Goal: Transaction & Acquisition: Purchase product/service

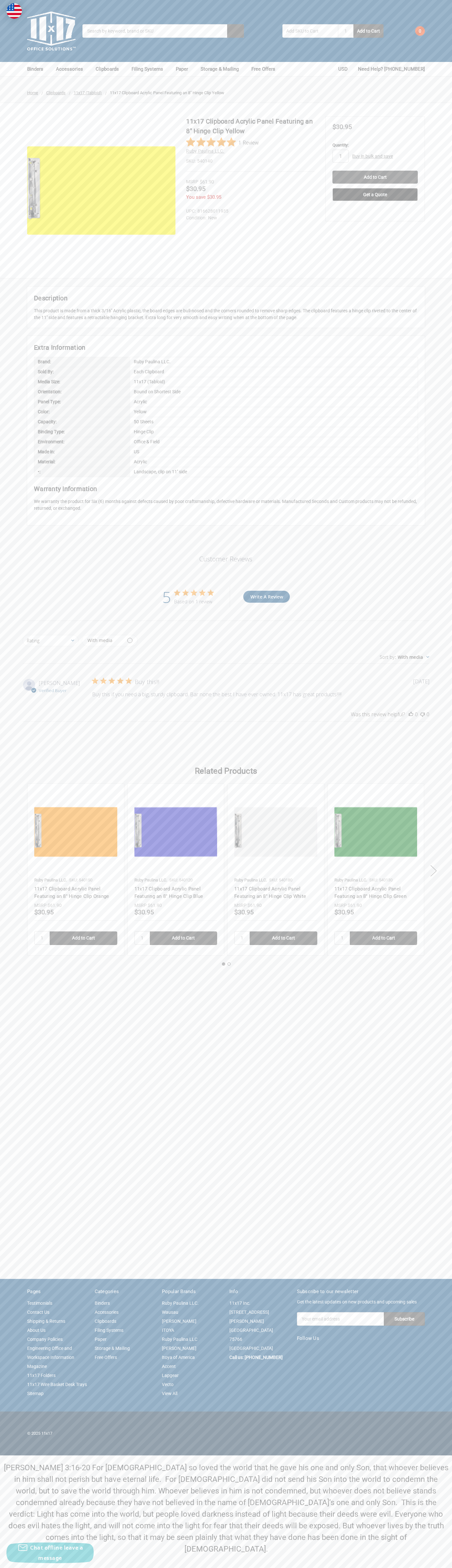
click at [38, 1315] on link "Contact Us" at bounding box center [38, 1312] width 23 height 5
click at [101, 191] on img at bounding box center [101, 190] width 148 height 148
click at [375, 177] on input "Add to Cart" at bounding box center [375, 177] width 85 height 13
click at [51, 31] on img at bounding box center [52, 31] width 49 height 49
